Goal: Entertainment & Leisure: Consume media (video, audio)

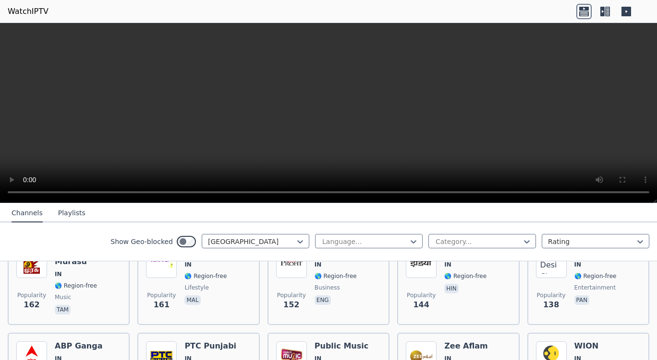
scroll to position [444, 0]
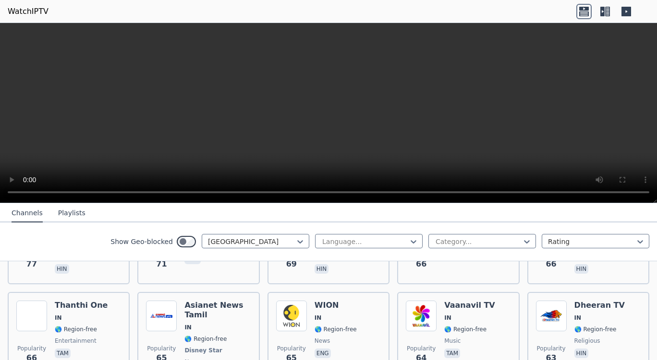
click at [471, 349] on span "tam" at bounding box center [469, 355] width 51 height 12
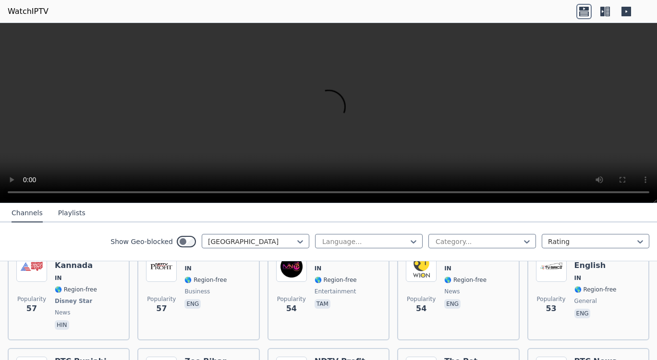
scroll to position [1181, 0]
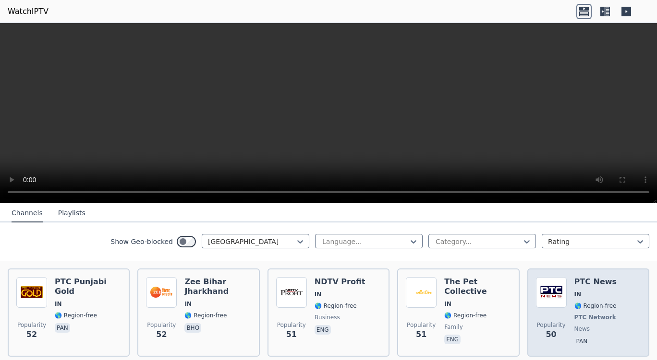
click at [567, 277] on div "Popularity 50 PTC News IN 🌎 Region-free PTC Network news pan" at bounding box center [588, 312] width 105 height 71
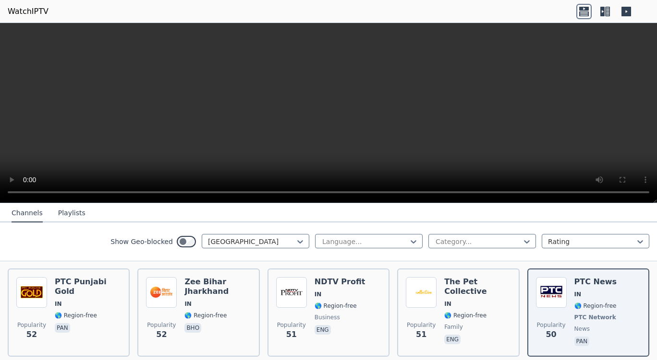
click at [513, 206] on nav "Channels Playlists" at bounding box center [328, 213] width 657 height 19
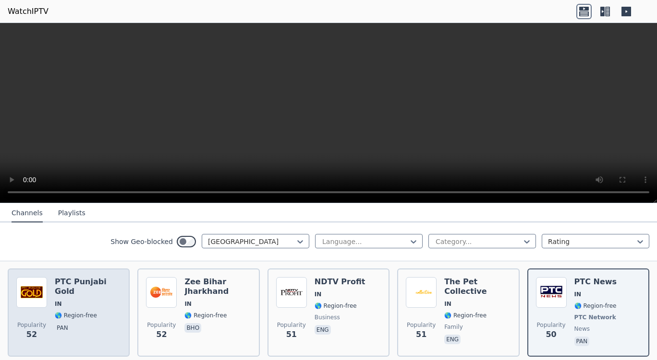
click at [85, 312] on span "🌎 Region-free" at bounding box center [76, 316] width 42 height 8
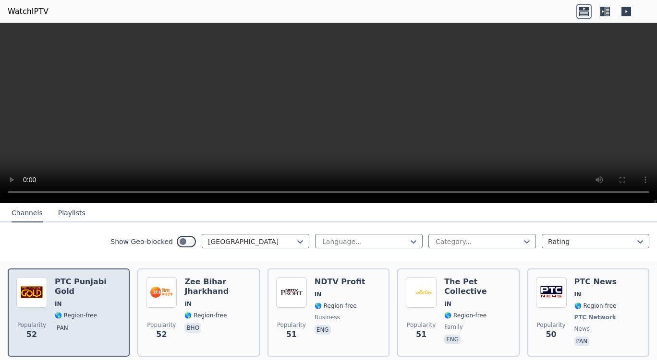
click at [85, 312] on span "🌎 Region-free" at bounding box center [76, 316] width 42 height 8
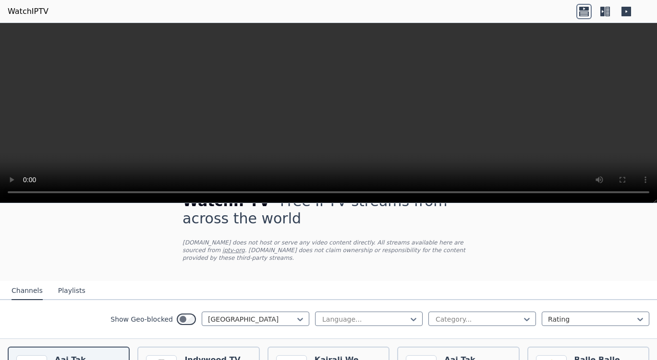
scroll to position [27, 0]
click at [70, 283] on button "Playlists" at bounding box center [71, 292] width 27 height 18
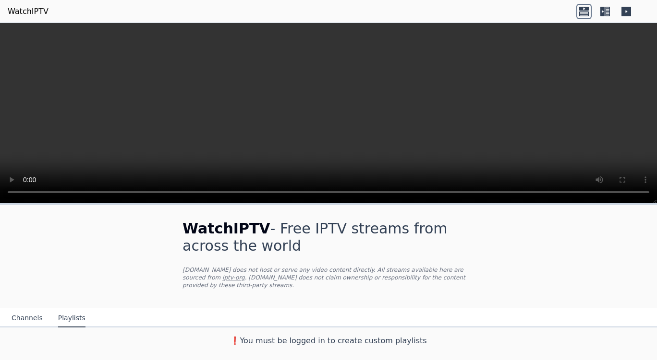
scroll to position [0, 0]
click at [24, 310] on button "Channels" at bounding box center [27, 319] width 31 height 18
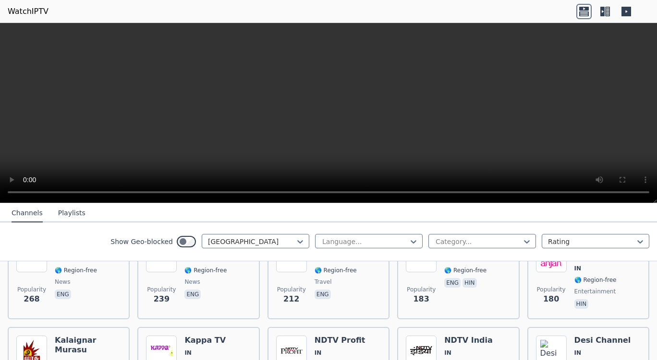
scroll to position [332, 0]
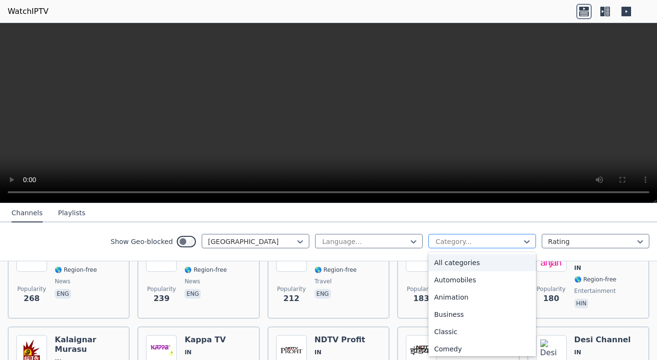
click at [511, 244] on div at bounding box center [477, 242] width 87 height 10
click at [484, 269] on div "Religious" at bounding box center [482, 269] width 108 height 17
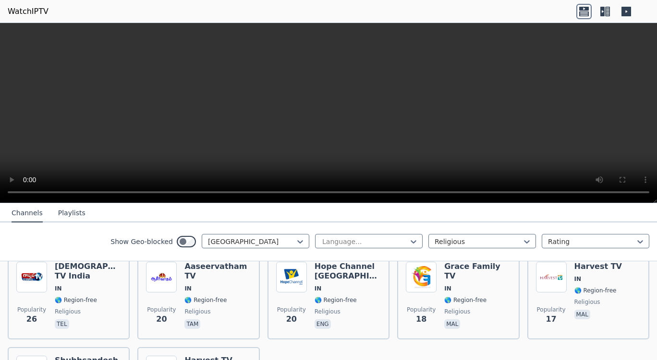
scroll to position [148, 0]
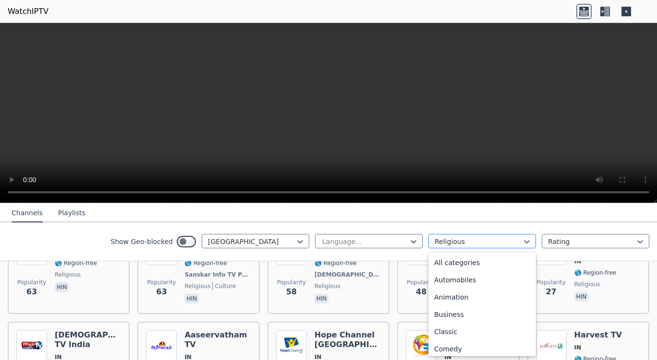
click at [465, 242] on div at bounding box center [477, 242] width 87 height 10
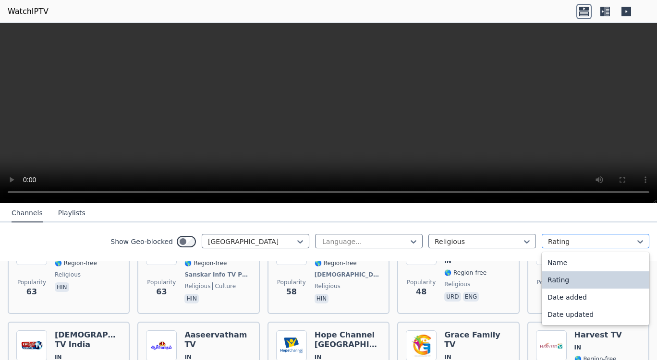
click at [554, 244] on div at bounding box center [591, 242] width 87 height 10
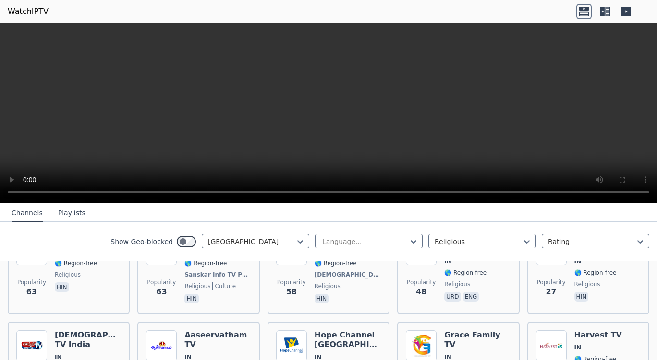
click at [512, 220] on nav "Channels Playlists" at bounding box center [328, 213] width 657 height 19
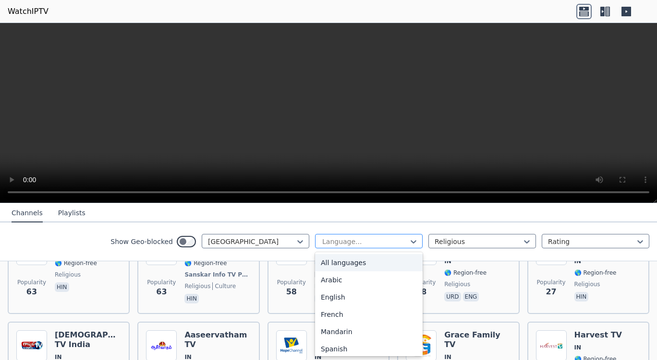
click at [352, 244] on div at bounding box center [364, 242] width 87 height 10
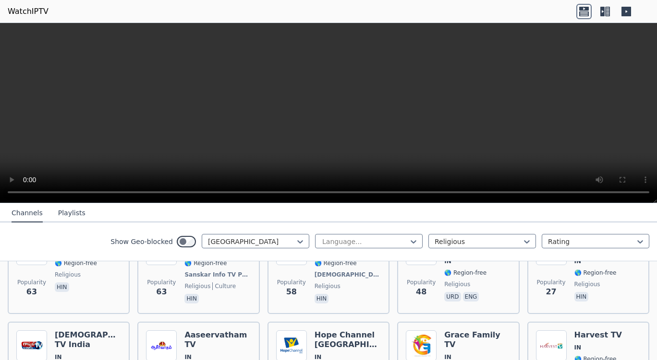
click at [380, 216] on nav "Channels Playlists" at bounding box center [328, 213] width 657 height 19
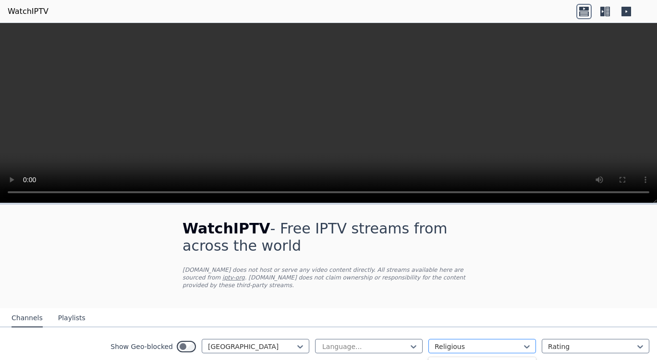
scroll to position [227, 0]
click at [462, 342] on div at bounding box center [477, 347] width 87 height 10
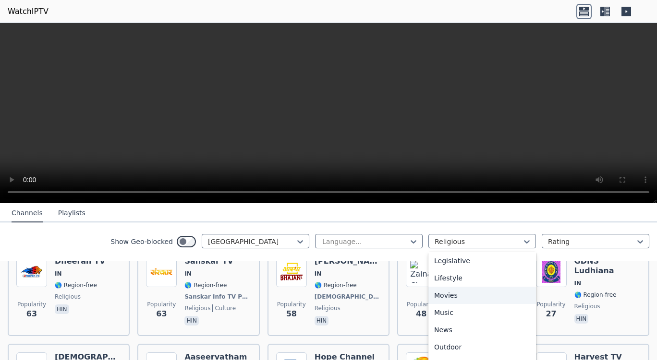
scroll to position [0, 0]
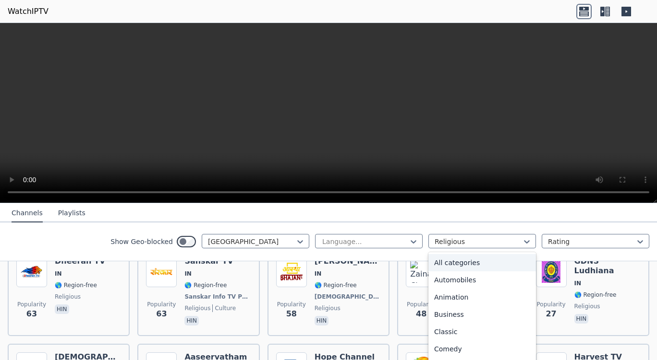
click at [468, 265] on div "All categories" at bounding box center [482, 262] width 108 height 17
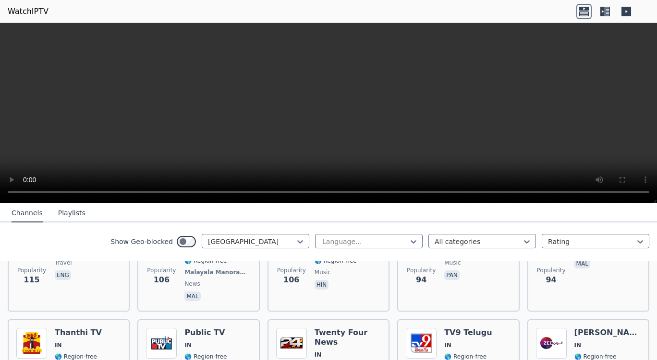
scroll to position [651, 0]
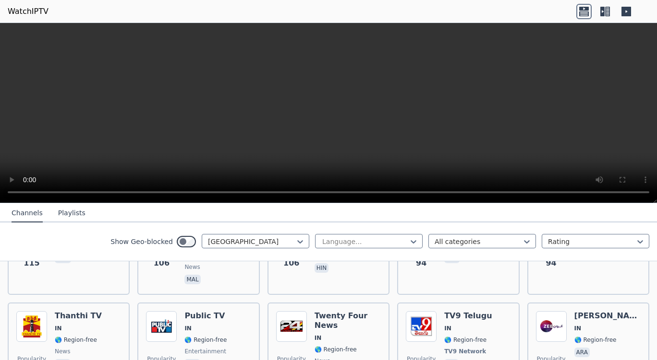
click at [609, 12] on icon at bounding box center [607, 12] width 5 height 10
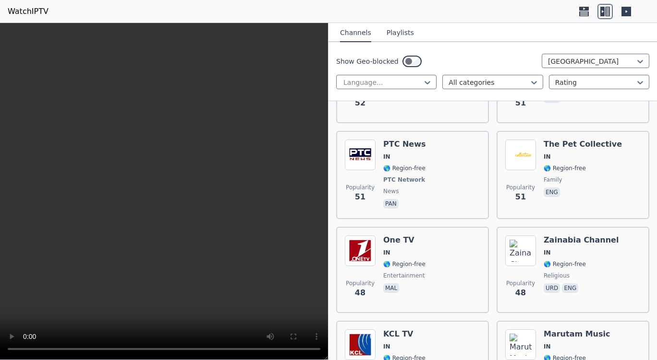
scroll to position [2837, 0]
click at [430, 153] on div "Popularity 51 PTC News IN 🌎 Region-free PTC Network news pan" at bounding box center [412, 174] width 135 height 71
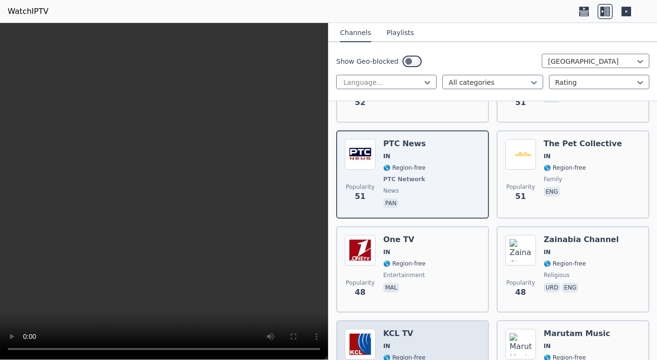
click at [337, 349] on div "Popularity 47 KCL TV IN 🌎 Region-free entertainment mal" at bounding box center [412, 364] width 153 height 86
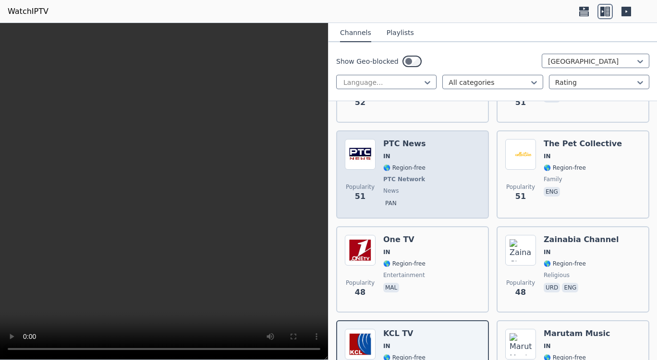
click at [384, 166] on div "PTC News IN 🌎 Region-free PTC Network news pan" at bounding box center [405, 174] width 44 height 71
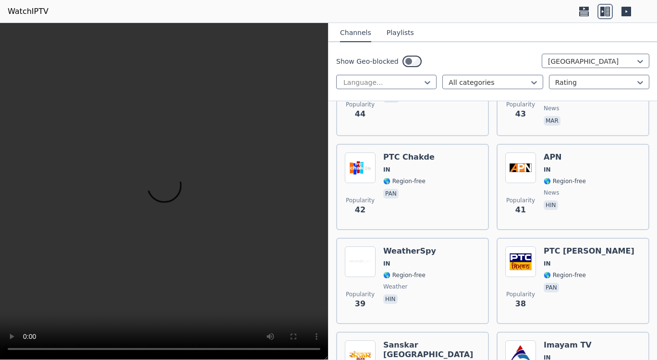
scroll to position [3304, 0]
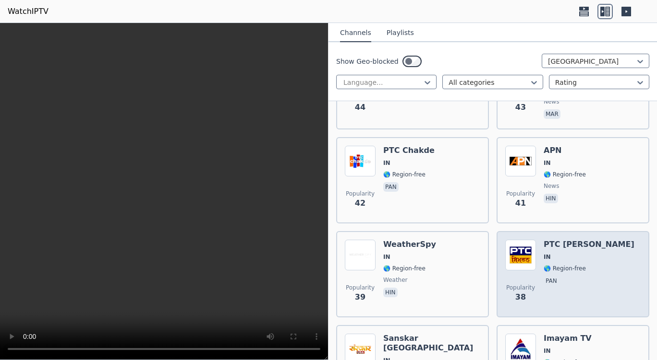
click at [566, 253] on span "IN" at bounding box center [588, 257] width 91 height 8
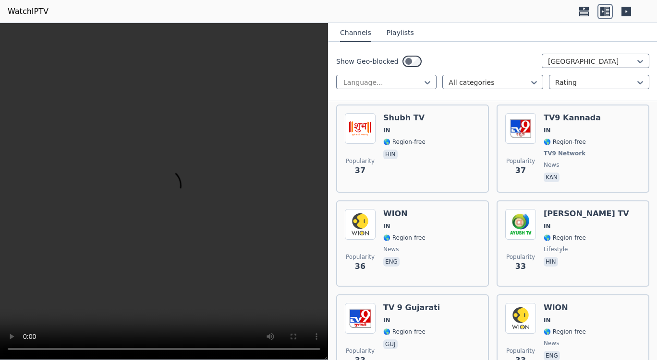
scroll to position [3620, 0]
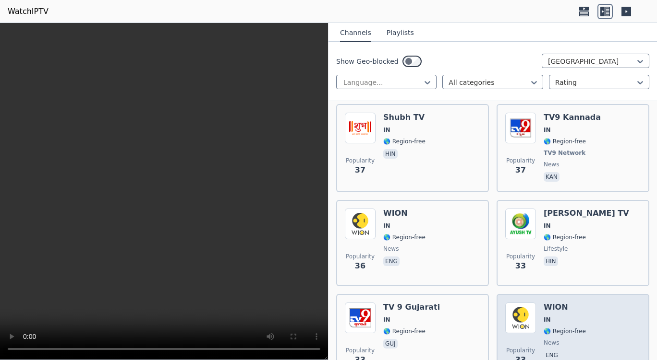
drag, startPoint x: 566, startPoint y: 238, endPoint x: 562, endPoint y: 304, distance: 65.9
click at [562, 316] on span "IN" at bounding box center [564, 320] width 42 height 8
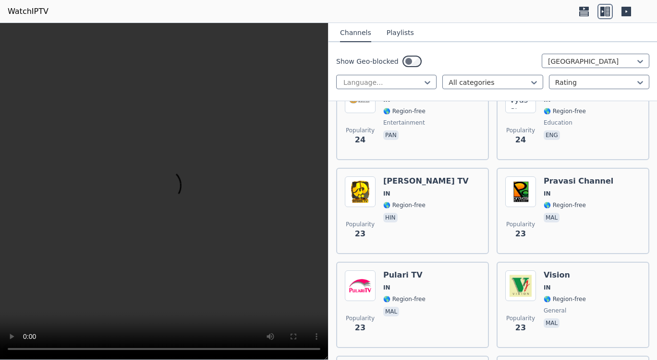
scroll to position [4843, 0]
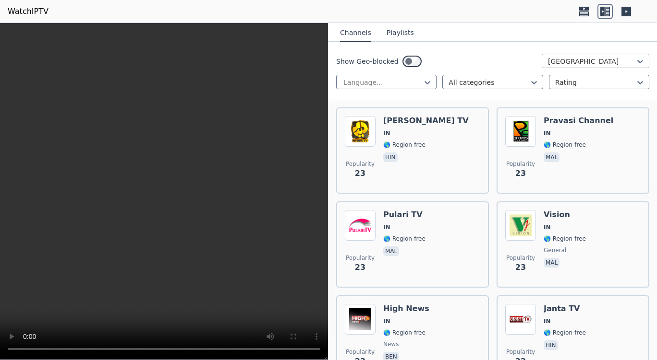
click at [576, 61] on div at bounding box center [591, 62] width 87 height 10
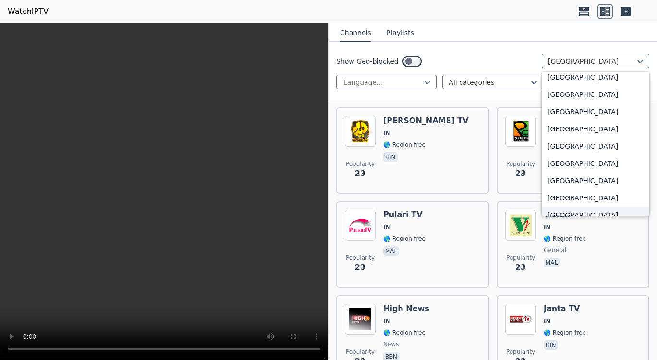
scroll to position [461, 0]
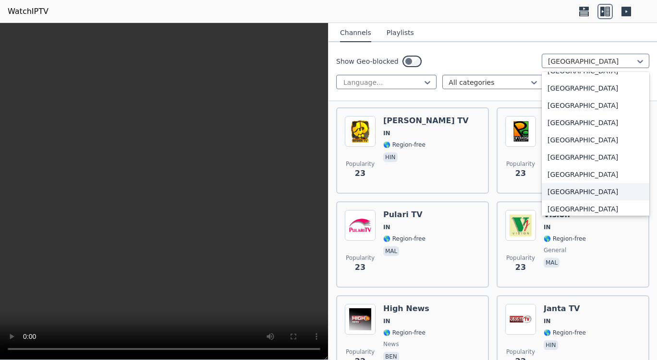
click at [556, 194] on div "Canada" at bounding box center [595, 191] width 108 height 17
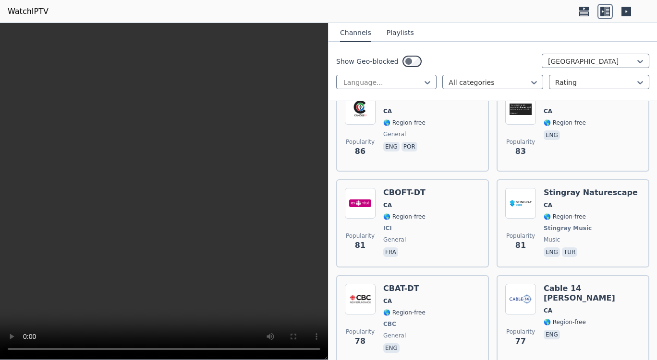
scroll to position [1405, 0]
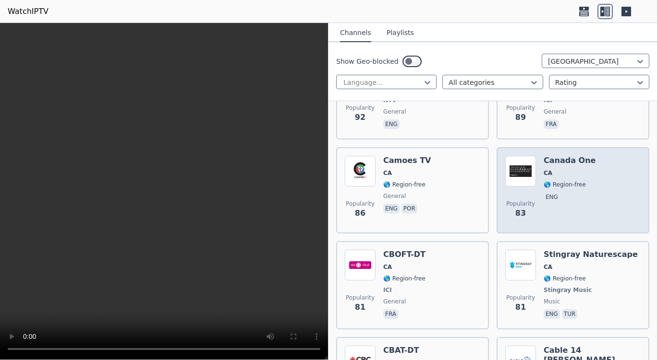
click at [629, 179] on div "Popularity 83 Canada One CA 🌎 Region-free eng" at bounding box center [572, 190] width 135 height 69
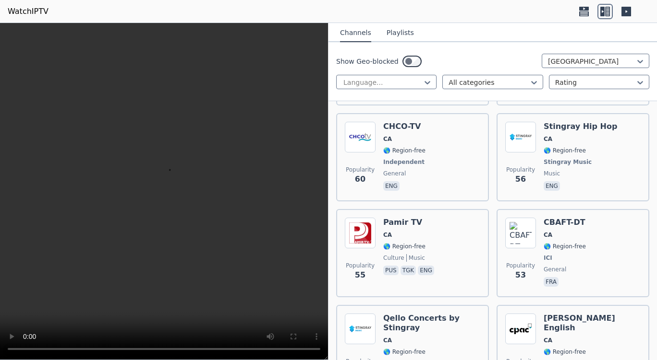
scroll to position [2417, 0]
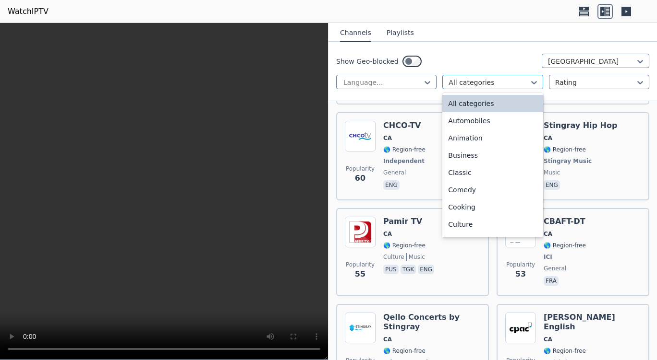
click at [506, 80] on div at bounding box center [488, 83] width 80 height 10
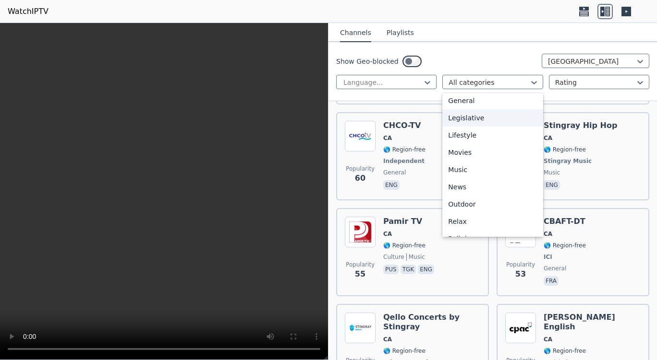
scroll to position [212, 0]
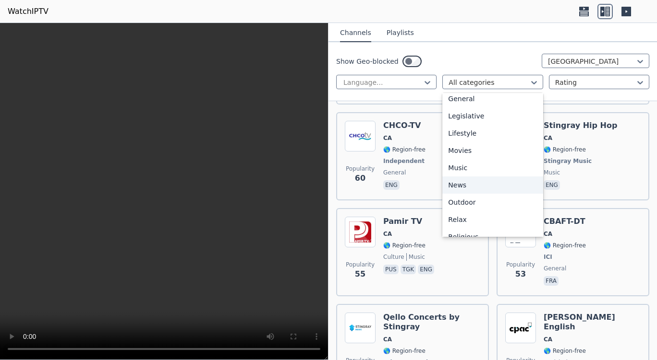
click at [489, 182] on div "News" at bounding box center [492, 185] width 100 height 17
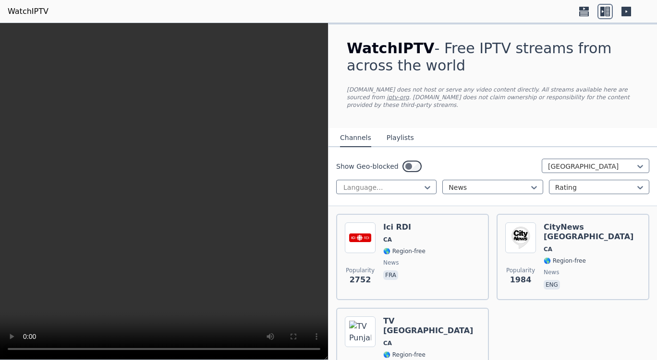
scroll to position [67, 0]
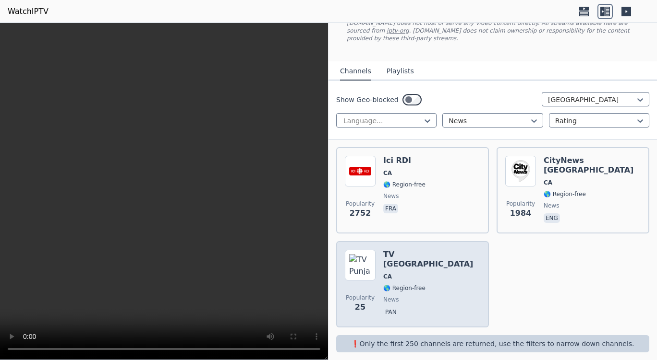
click at [428, 264] on div "Popularity 25 TV Punjab CA 🌎 Region-free news pan" at bounding box center [412, 284] width 135 height 69
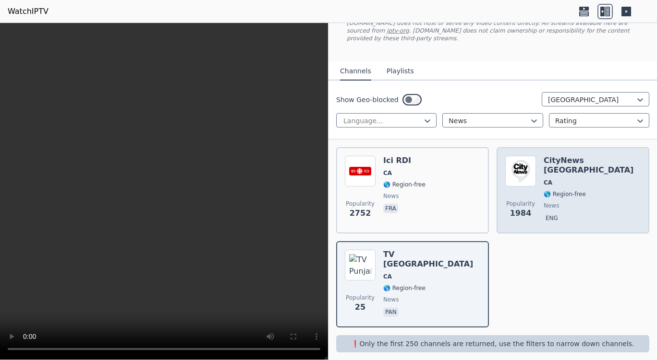
click at [565, 157] on h6 "CityNews Toronto" at bounding box center [591, 165] width 97 height 19
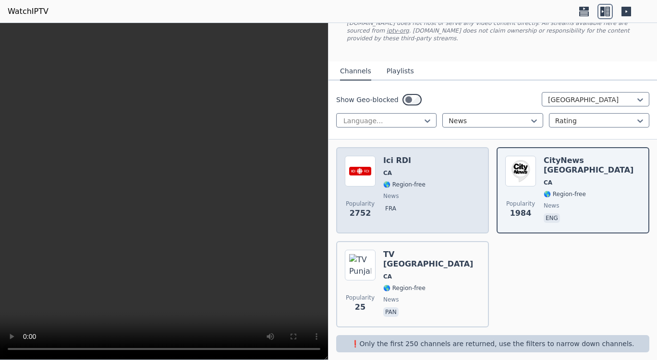
click at [419, 192] on div "Ici RDI CA 🌎 Region-free news fra" at bounding box center [404, 190] width 42 height 69
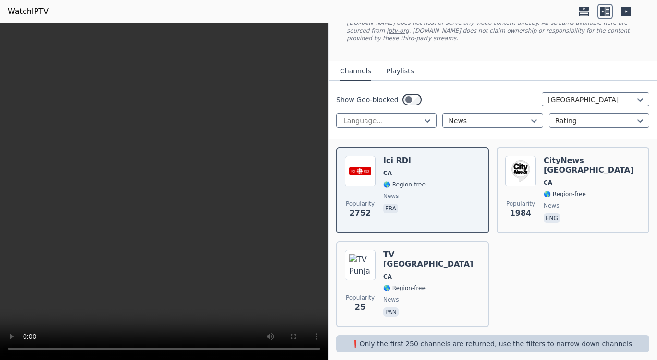
scroll to position [0, 0]
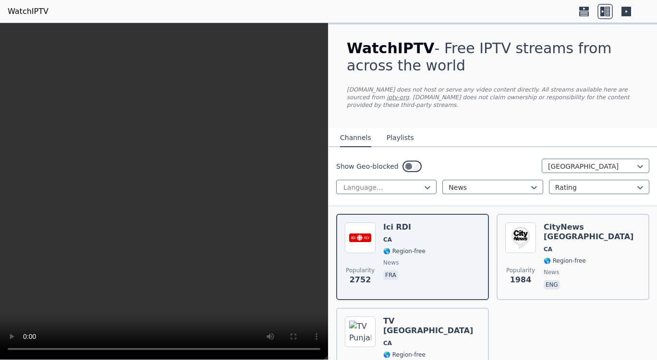
click at [409, 94] on link "iptv-org" at bounding box center [397, 97] width 23 height 7
click at [179, 217] on video at bounding box center [164, 191] width 328 height 337
